Goal: Find contact information: Find contact information

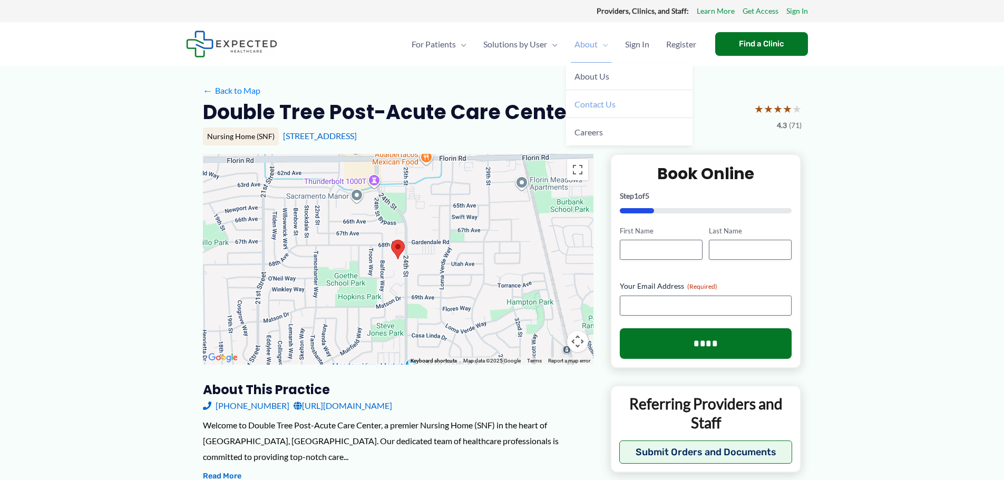
click at [590, 103] on span "Contact Us" at bounding box center [595, 104] width 41 height 10
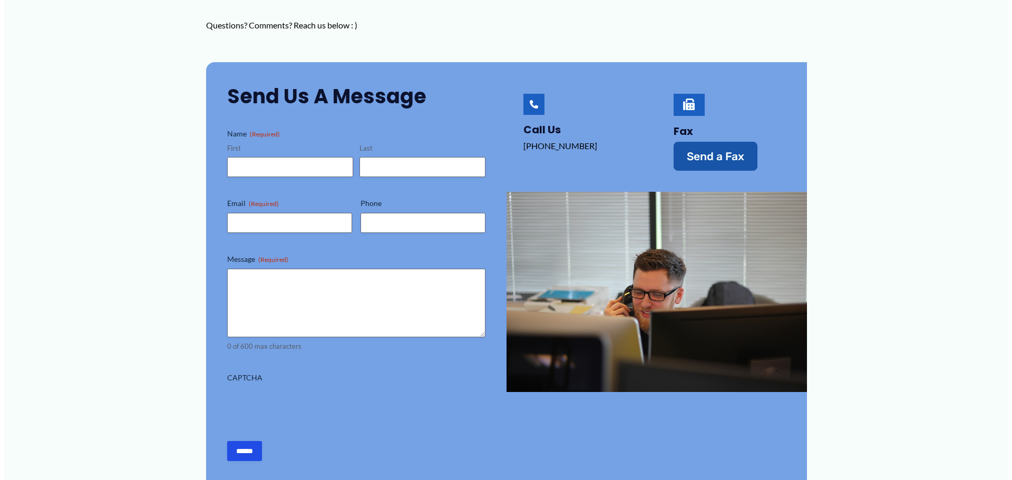
scroll to position [264, 0]
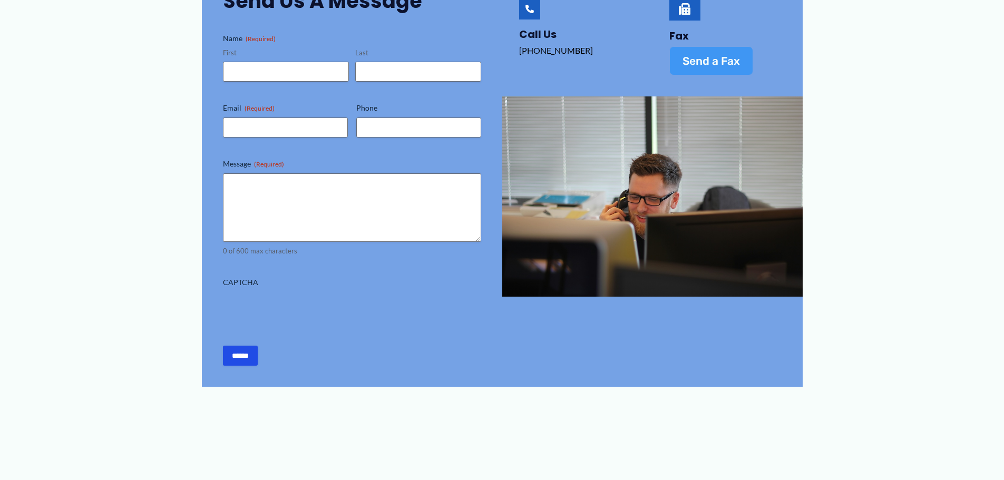
click at [706, 55] on span "Send a Fax" at bounding box center [711, 60] width 57 height 11
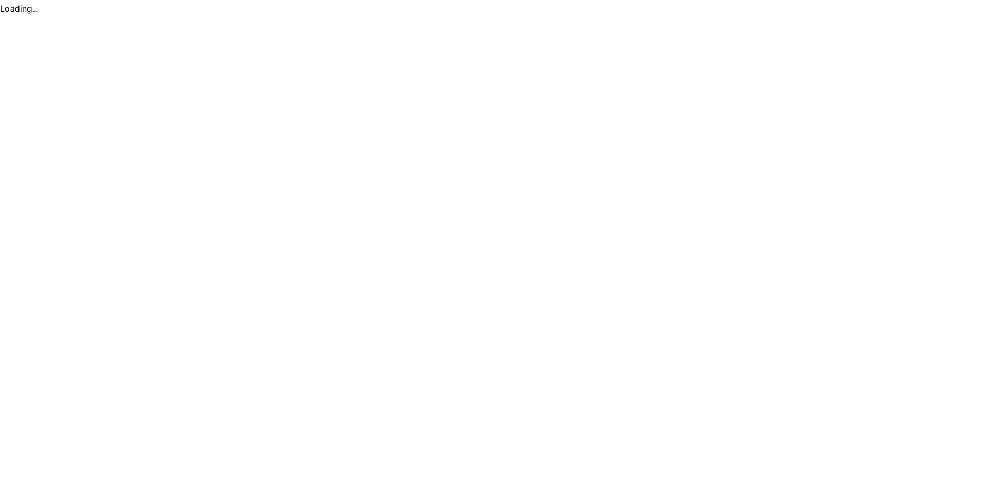
scroll to position [0, 0]
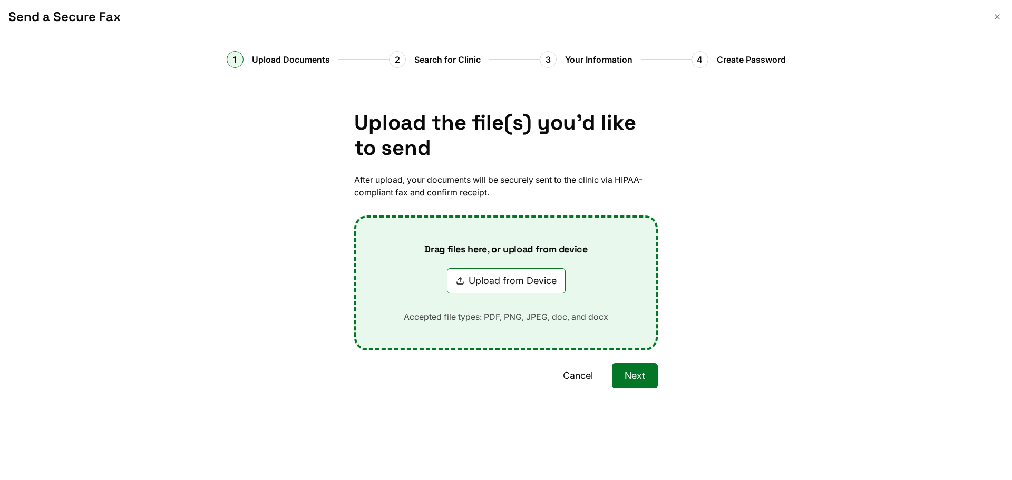
click at [429, 60] on span "Search for Clinic" at bounding box center [447, 59] width 66 height 13
click at [622, 371] on button "Next" at bounding box center [635, 375] width 46 height 25
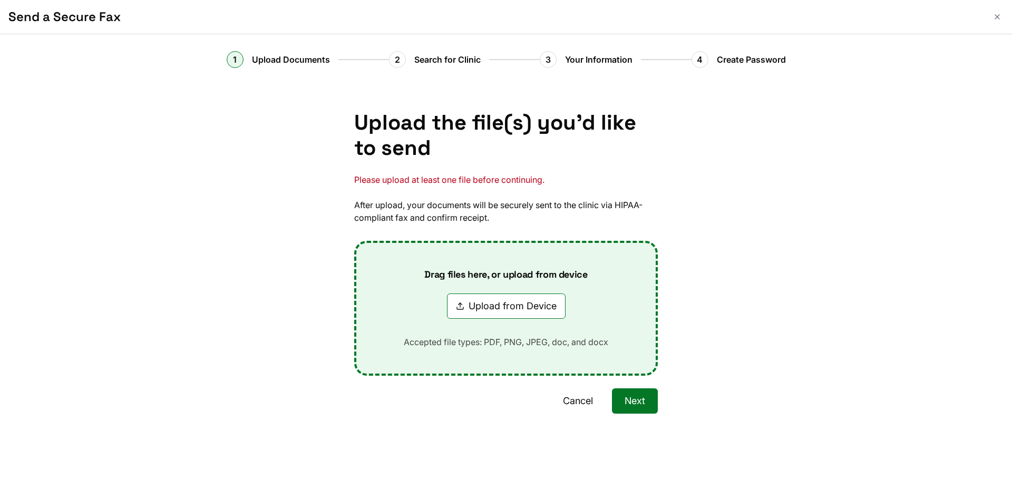
click at [595, 394] on button "Cancel" at bounding box center [577, 400] width 55 height 25
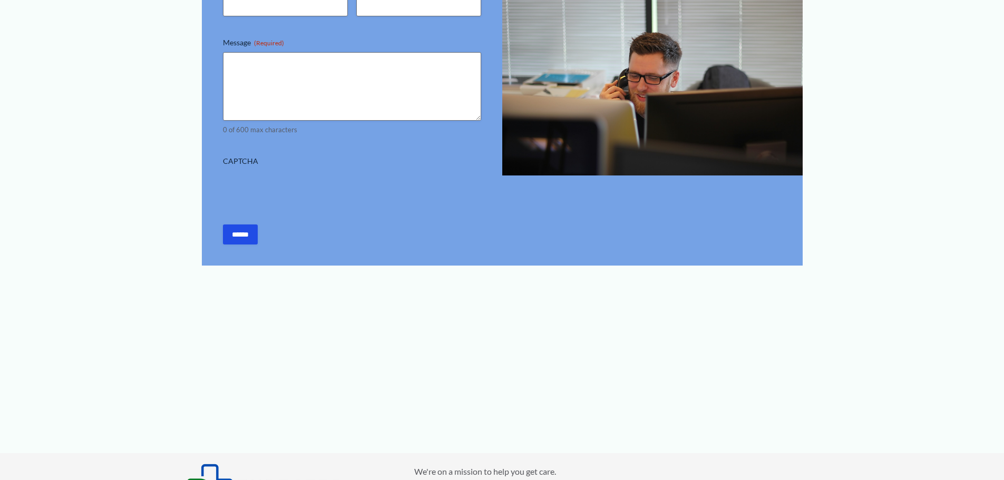
scroll to position [563, 0]
